Goal: Task Accomplishment & Management: Use online tool/utility

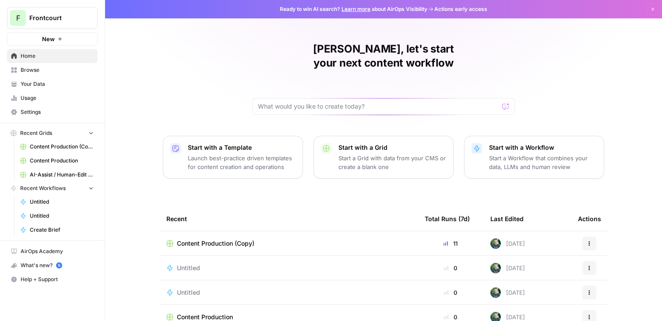
click at [226, 239] on span "Content Production (Copy)" at bounding box center [215, 243] width 77 height 9
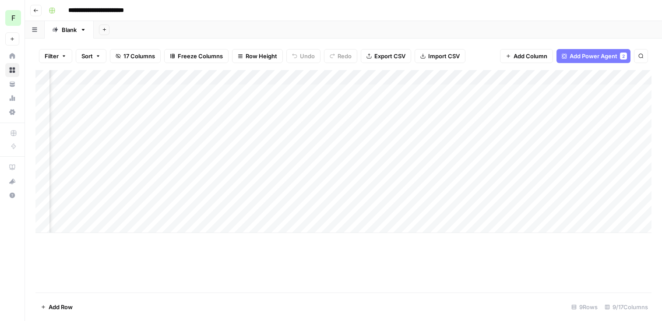
scroll to position [0, 156]
click at [438, 180] on div "Add Column" at bounding box center [343, 151] width 616 height 163
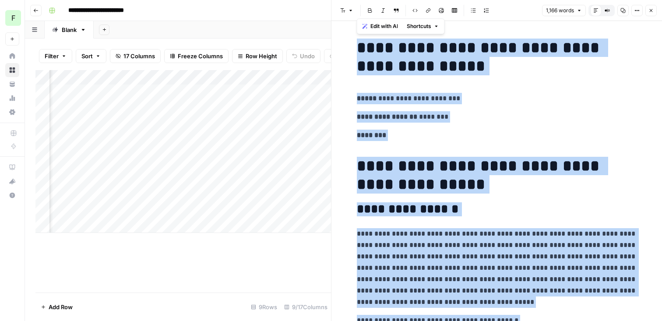
copy div "**********"
click at [651, 11] on icon "button" at bounding box center [650, 10] width 5 height 5
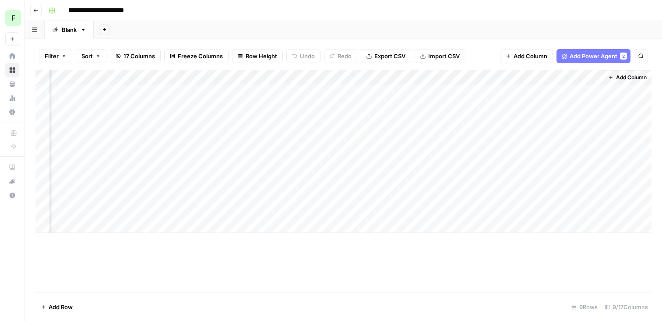
scroll to position [0, 146]
click at [290, 181] on div "Add Column" at bounding box center [343, 151] width 616 height 163
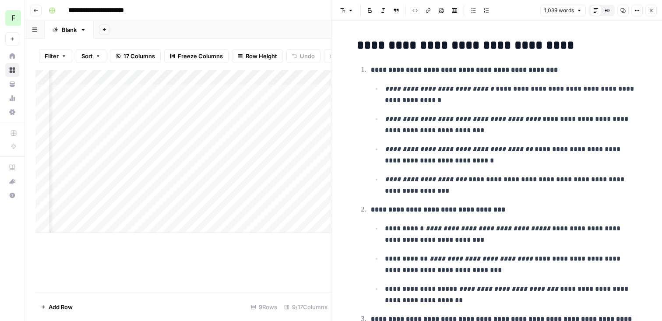
click at [621, 10] on icon "button" at bounding box center [622, 10] width 5 height 5
click at [652, 10] on icon "button" at bounding box center [650, 10] width 5 height 5
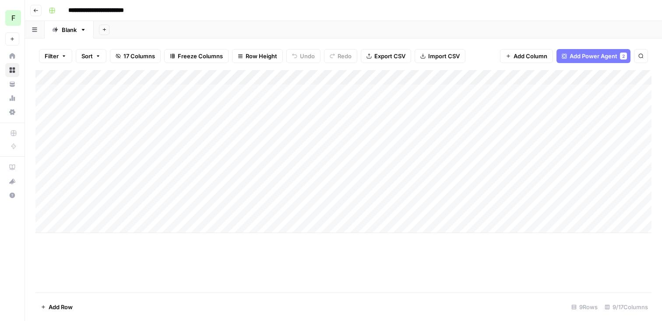
click at [104, 168] on div "Add Column" at bounding box center [343, 151] width 616 height 163
click at [593, 167] on div "Add Column" at bounding box center [343, 151] width 616 height 163
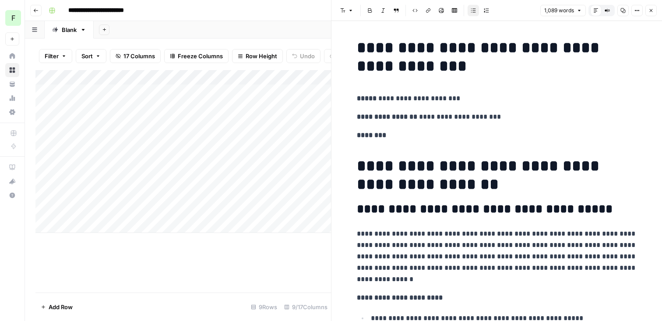
click at [623, 10] on icon "button" at bounding box center [622, 10] width 5 height 5
click at [650, 10] on icon "button" at bounding box center [650, 10] width 3 height 3
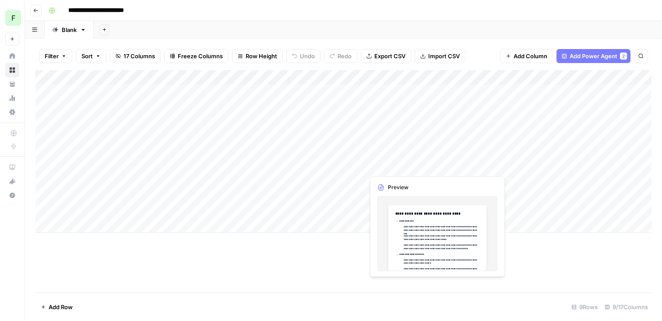
click at [373, 163] on div "Add Column" at bounding box center [343, 151] width 616 height 163
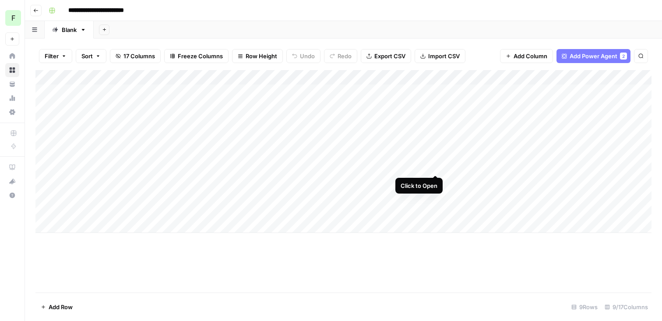
click at [433, 163] on div "Add Column" at bounding box center [343, 151] width 616 height 163
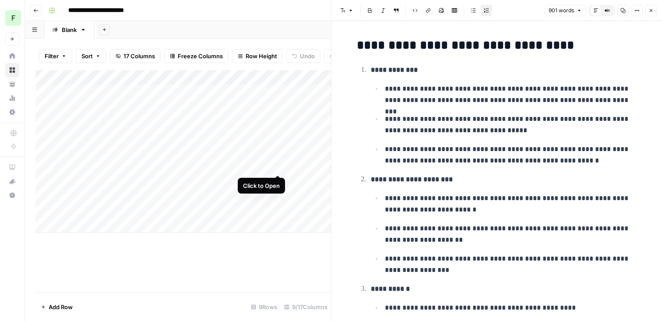
click at [278, 167] on div "Add Column" at bounding box center [182, 151] width 295 height 163
click at [627, 9] on button "Copy" at bounding box center [622, 10] width 11 height 11
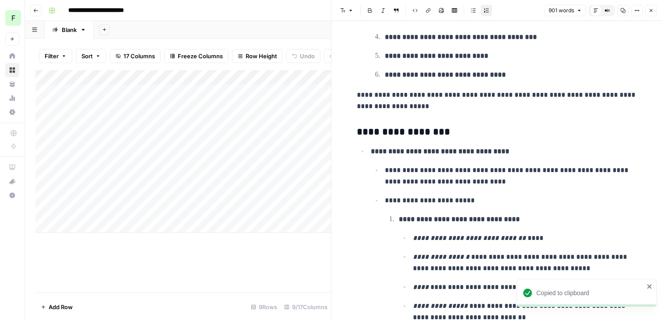
scroll to position [1928, 0]
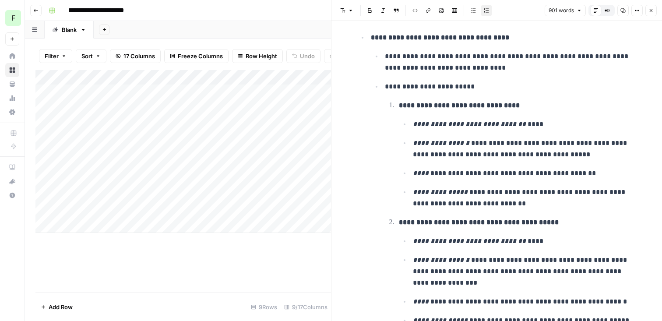
click at [650, 9] on icon "button" at bounding box center [650, 10] width 5 height 5
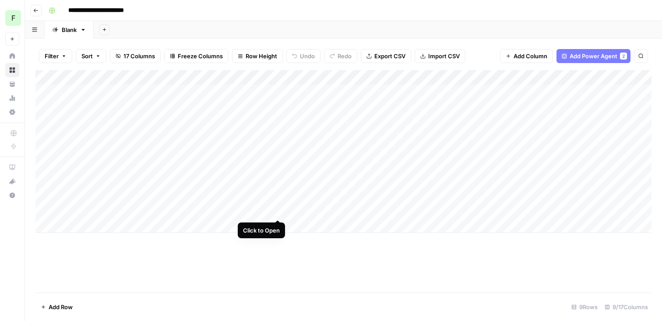
click at [278, 209] on div "Add Column" at bounding box center [343, 151] width 616 height 163
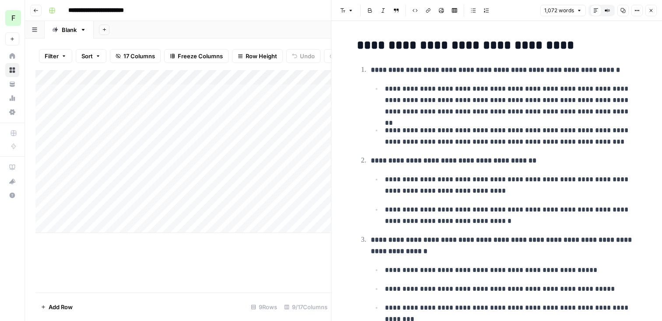
click at [622, 10] on icon "button" at bounding box center [622, 10] width 5 height 5
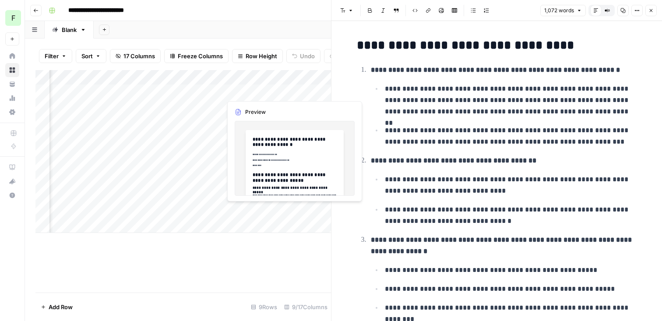
click at [279, 212] on div "Add Column" at bounding box center [182, 151] width 295 height 163
click at [287, 211] on div "Add Column" at bounding box center [182, 151] width 295 height 163
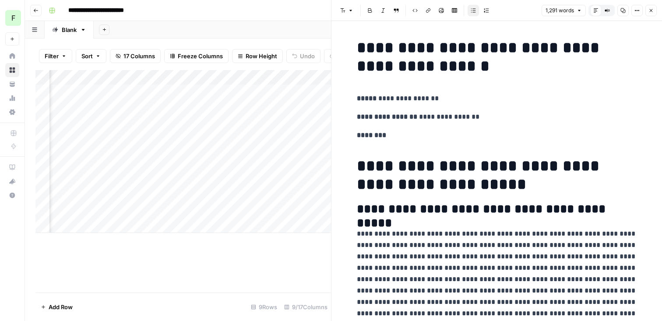
click at [624, 10] on icon "button" at bounding box center [622, 10] width 5 height 5
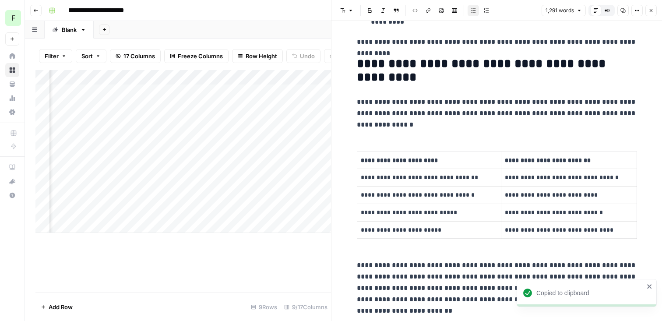
scroll to position [481, 0]
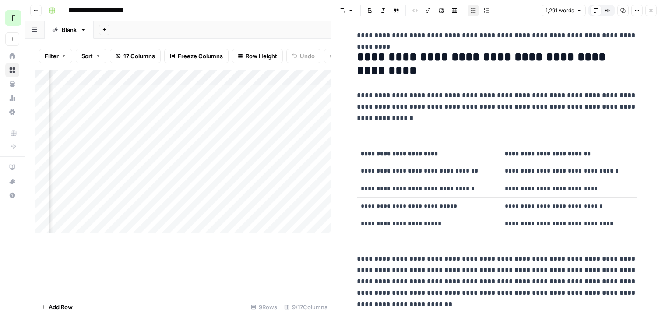
click at [651, 10] on icon "button" at bounding box center [650, 10] width 5 height 5
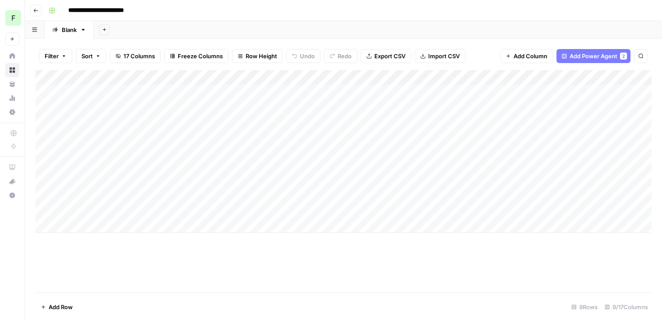
click at [95, 121] on div "Add Column" at bounding box center [343, 151] width 616 height 163
click at [109, 123] on textarea "**********" at bounding box center [119, 131] width 140 height 30
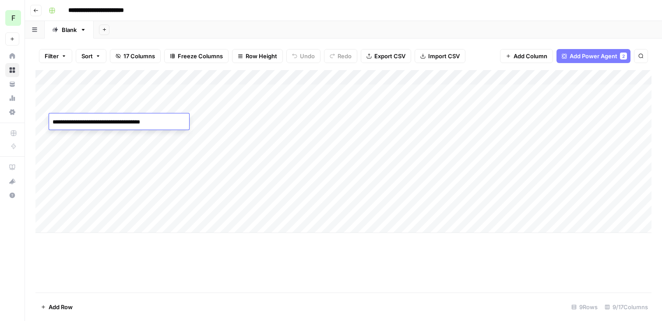
click at [227, 124] on div "Add Column" at bounding box center [343, 151] width 616 height 163
click at [272, 123] on div "Add Column" at bounding box center [343, 151] width 616 height 163
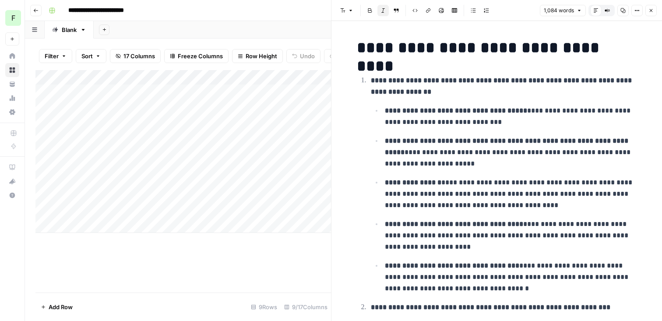
click at [623, 8] on icon "button" at bounding box center [623, 10] width 5 height 5
click at [647, 7] on button "Close" at bounding box center [650, 10] width 11 height 11
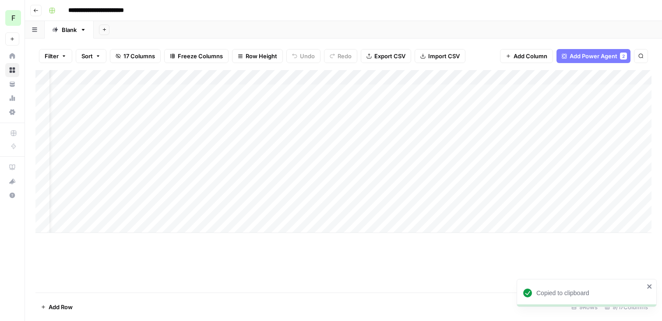
scroll to position [0, 64]
click at [526, 122] on div "Add Column" at bounding box center [343, 151] width 616 height 163
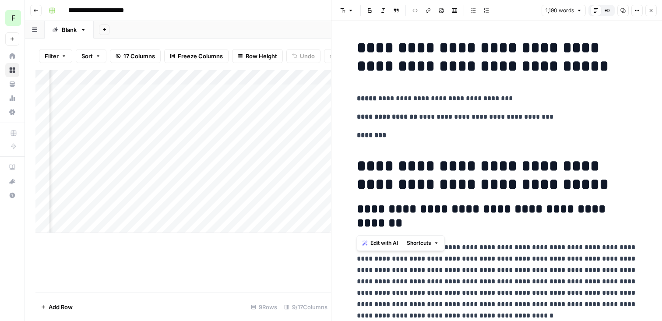
drag, startPoint x: 354, startPoint y: 96, endPoint x: 418, endPoint y: 242, distance: 159.7
click at [623, 13] on icon "button" at bounding box center [623, 10] width 5 height 5
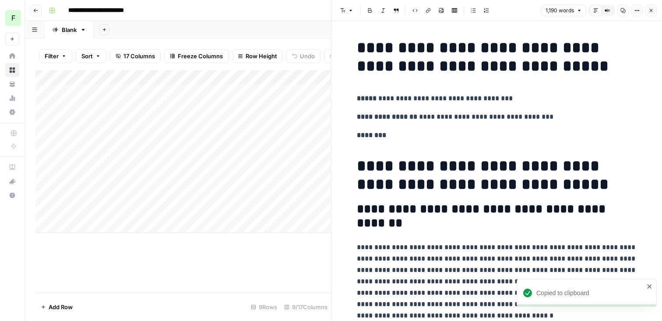
click at [98, 110] on div "Add Column" at bounding box center [182, 151] width 295 height 163
click at [110, 108] on div "Add Column" at bounding box center [182, 151] width 295 height 163
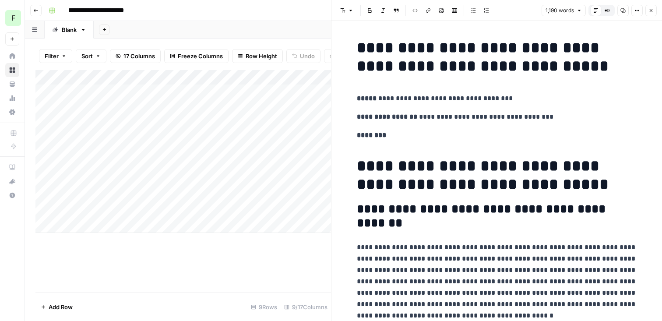
click at [648, 5] on button "Close" at bounding box center [650, 10] width 11 height 11
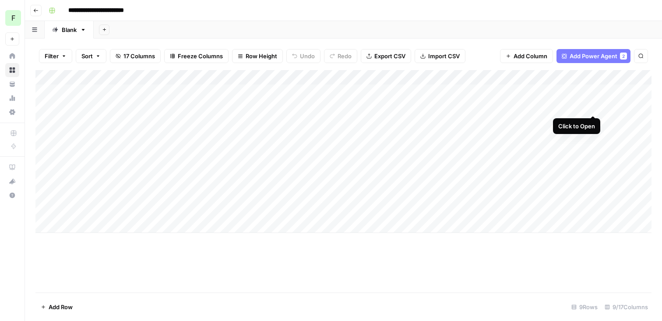
click at [590, 104] on div "Add Column" at bounding box center [343, 151] width 616 height 163
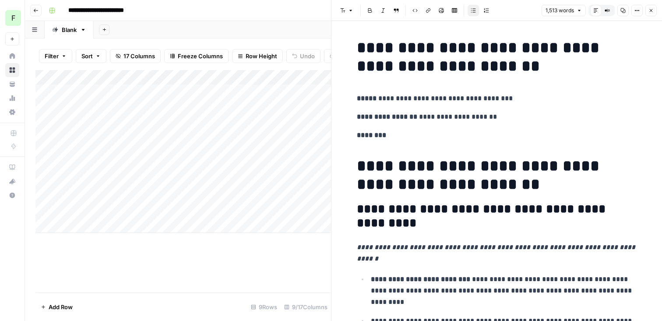
click at [98, 106] on div "Add Column" at bounding box center [182, 151] width 295 height 163
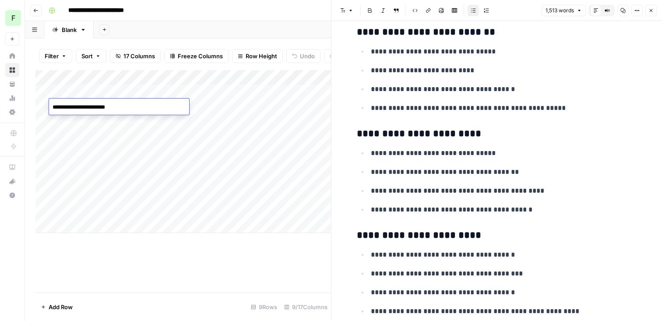
scroll to position [2149, 0]
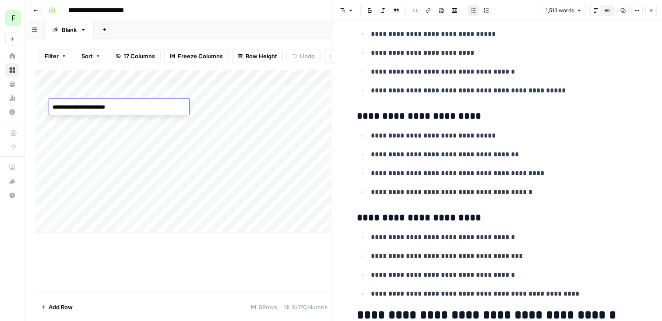
click at [249, 275] on div "Add Column" at bounding box center [182, 181] width 295 height 222
click at [651, 14] on button "Close" at bounding box center [650, 10] width 11 height 11
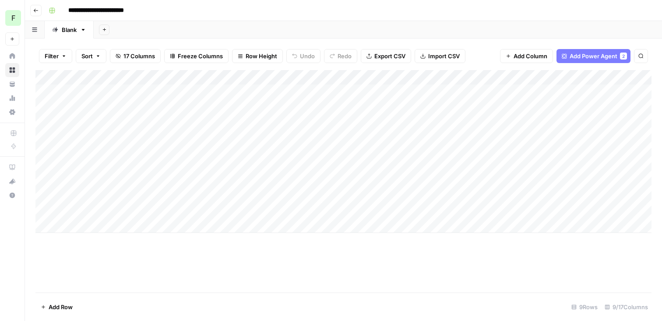
scroll to position [0, 68]
click at [525, 107] on div "Add Column" at bounding box center [343, 151] width 616 height 163
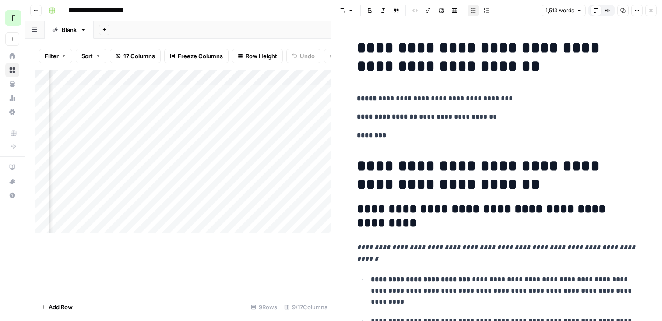
click at [623, 11] on icon "button" at bounding box center [622, 10] width 5 height 5
